Goal: Task Accomplishment & Management: Use online tool/utility

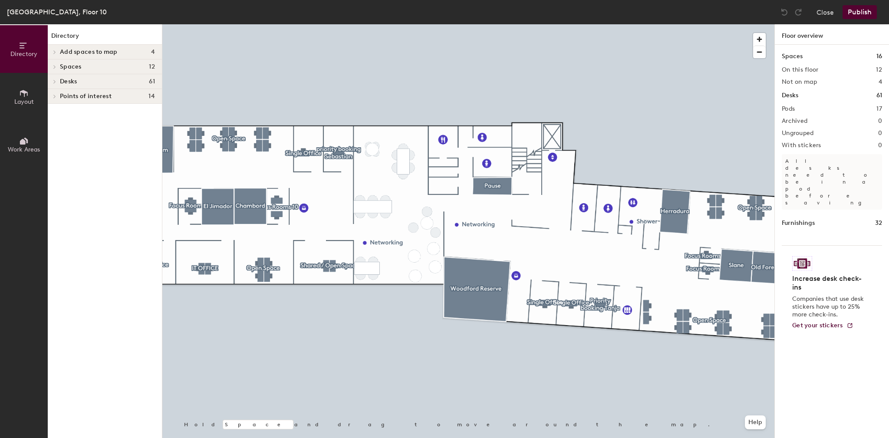
click at [19, 101] on span "Layout" at bounding box center [24, 101] width 20 height 7
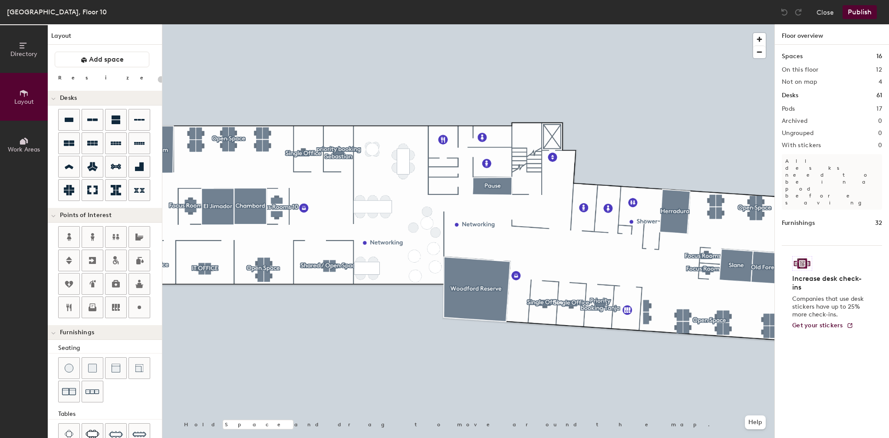
click at [23, 66] on button "Directory" at bounding box center [24, 49] width 48 height 48
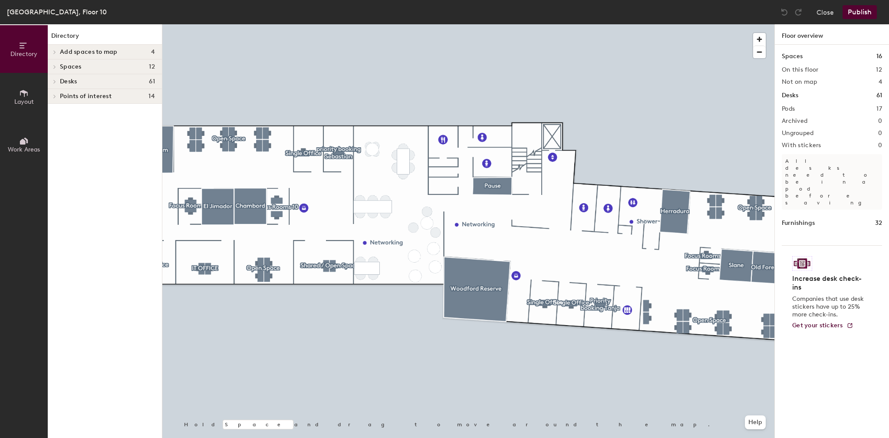
click at [16, 99] on span "Layout" at bounding box center [24, 101] width 20 height 7
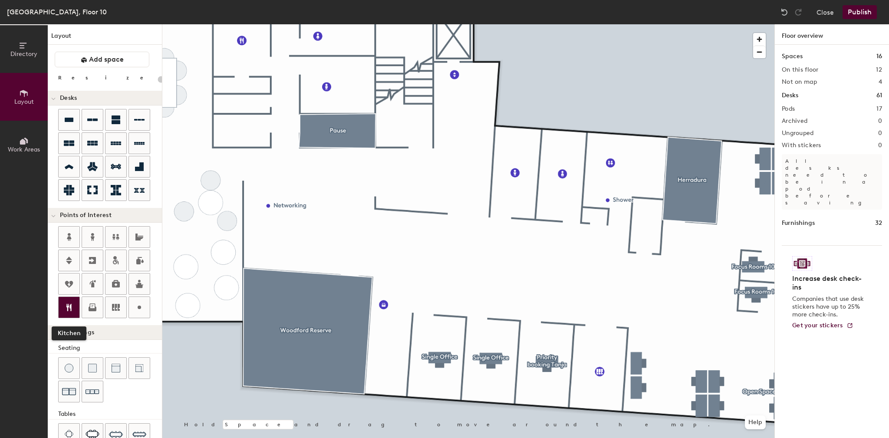
click at [68, 307] on icon at bounding box center [68, 307] width 5 height 7
type input "20"
type input "Cafe"
click at [352, 24] on div at bounding box center [468, 24] width 612 height 0
click at [384, 257] on span "Delete" at bounding box center [389, 254] width 30 height 15
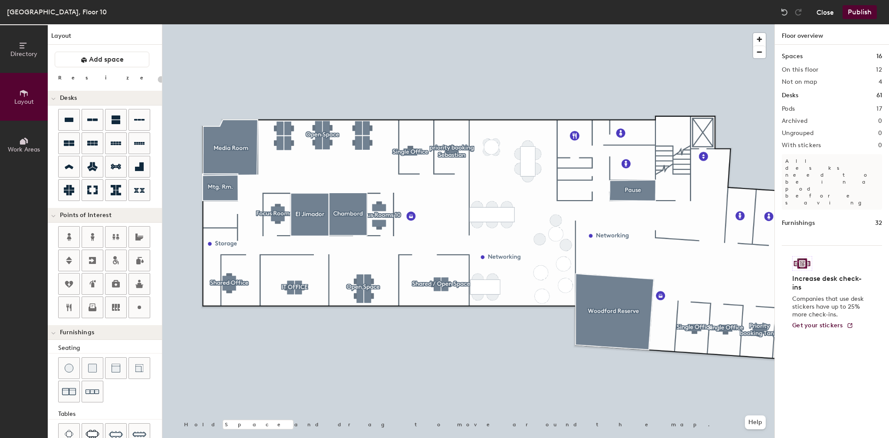
click at [817, 14] on button "Close" at bounding box center [824, 12] width 17 height 14
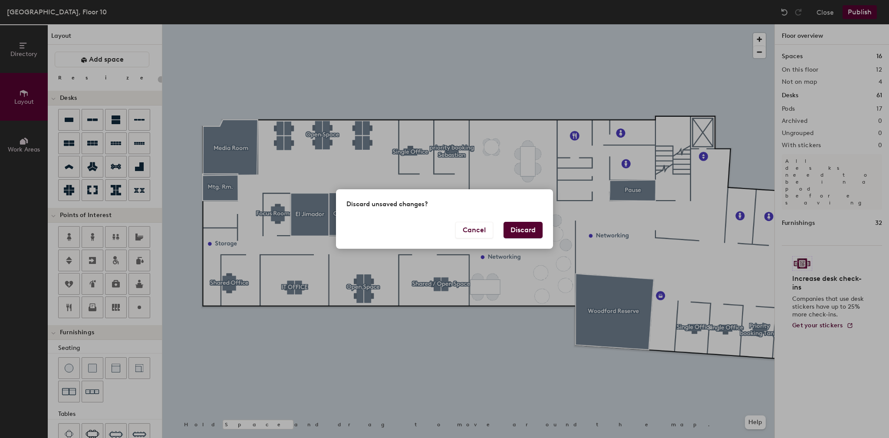
click at [508, 234] on button "Discard" at bounding box center [522, 230] width 39 height 16
type input "20"
